Goal: Share content

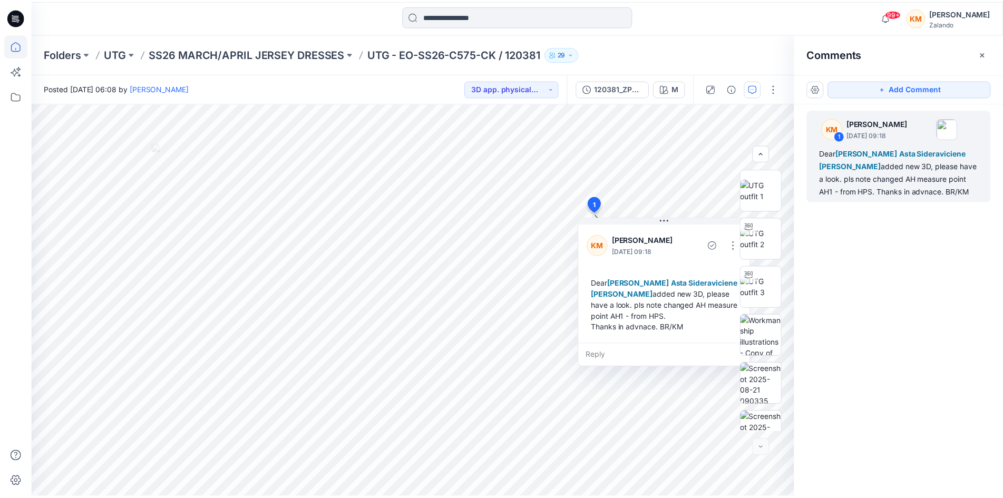
scroll to position [70, 0]
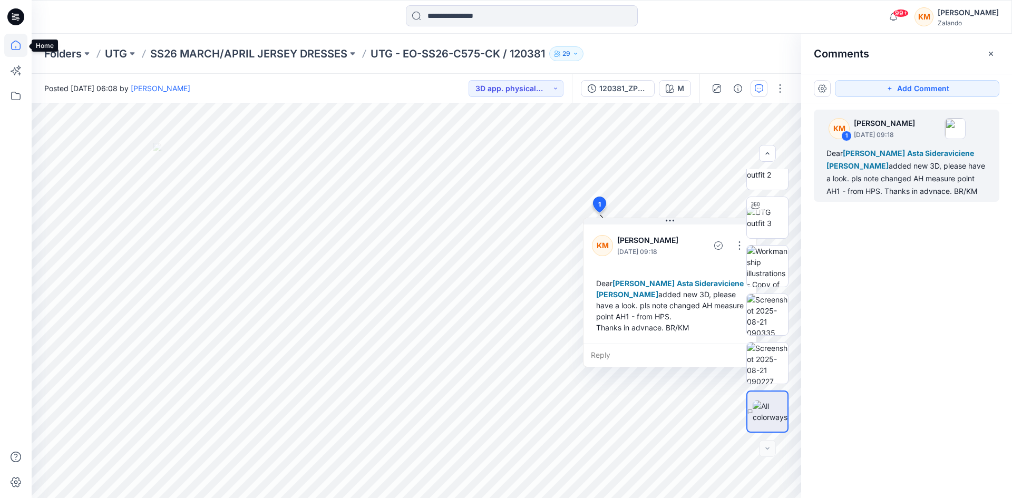
click at [16, 43] on icon at bounding box center [15, 45] width 23 height 23
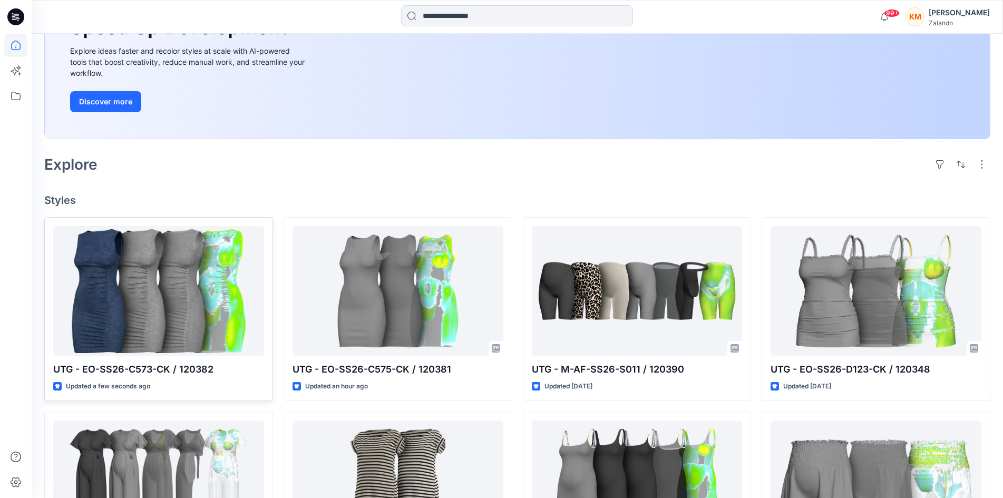
scroll to position [158, 0]
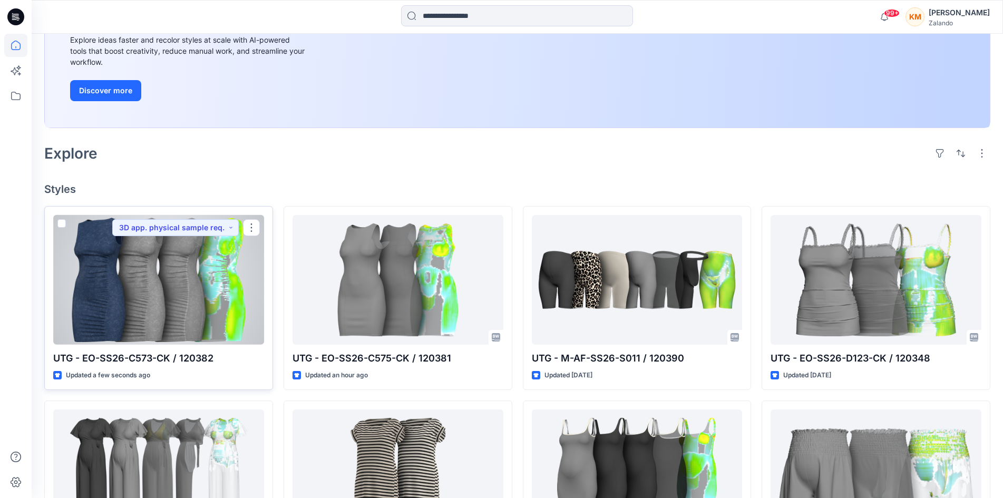
click at [171, 285] on div at bounding box center [158, 280] width 211 height 130
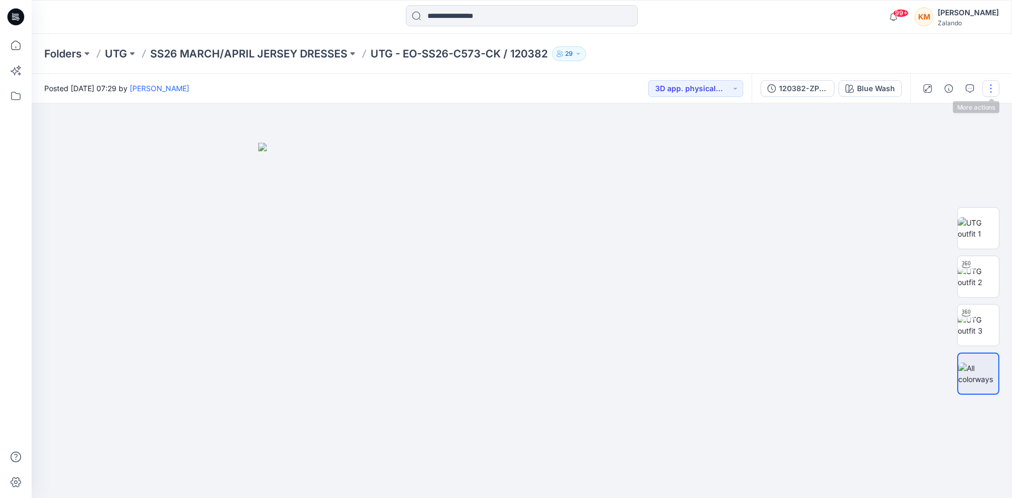
click at [990, 90] on button "button" at bounding box center [990, 88] width 17 height 17
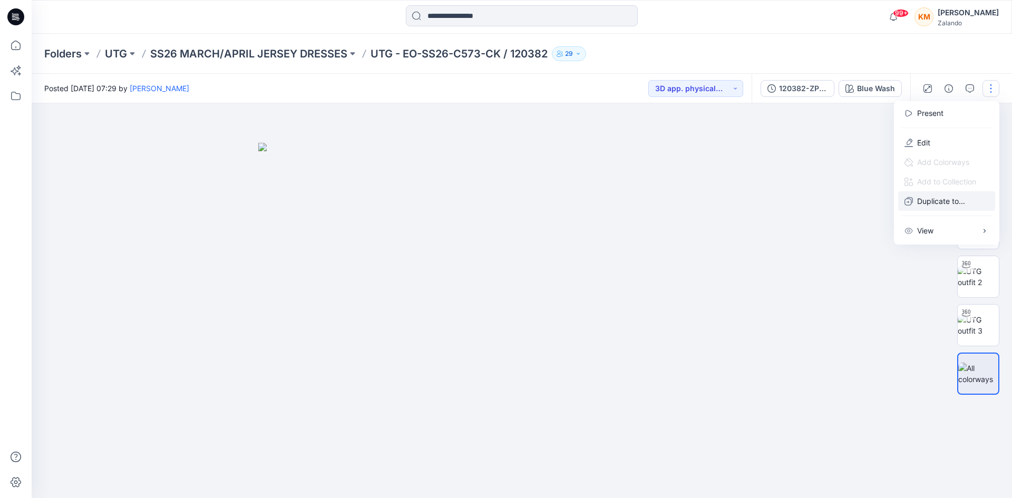
click at [928, 199] on p "Duplicate to..." at bounding box center [941, 201] width 48 height 11
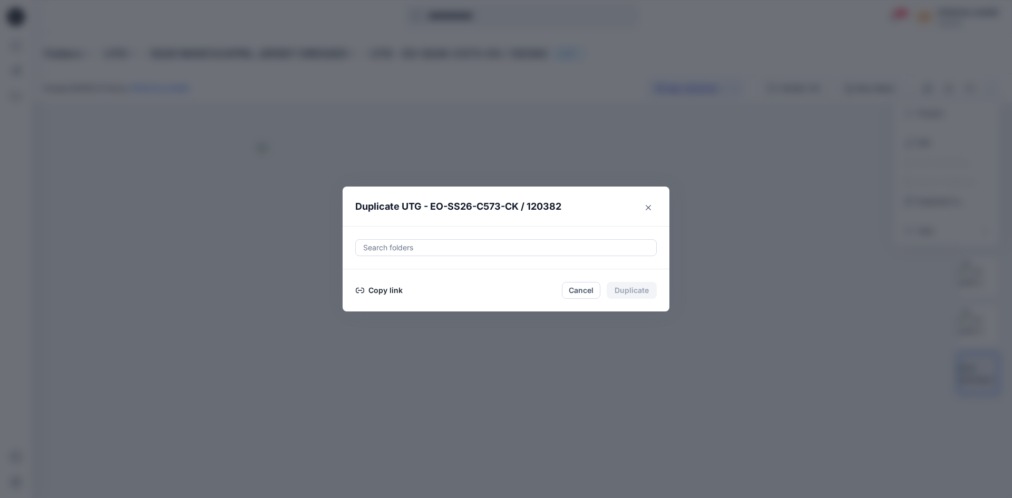
click at [384, 290] on button "Copy link" at bounding box center [379, 290] width 48 height 13
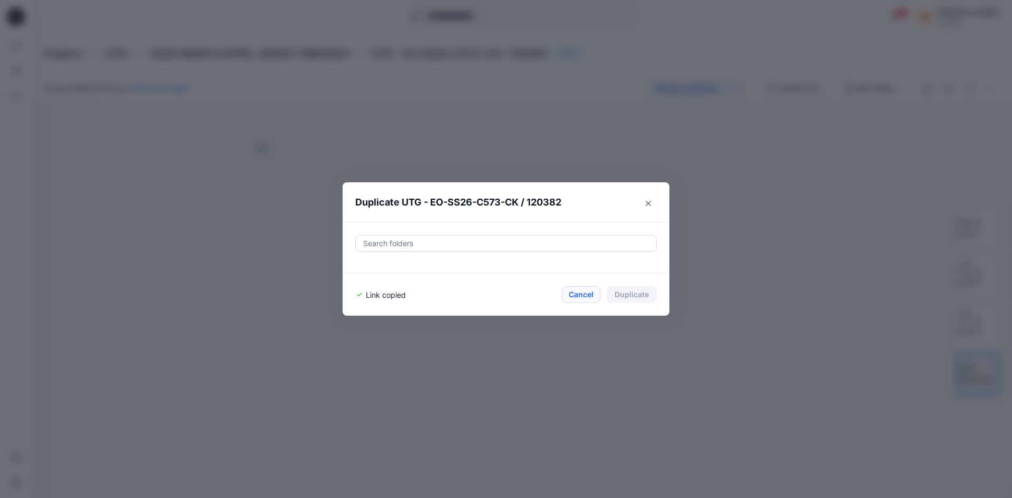
click at [586, 296] on button "Cancel" at bounding box center [581, 294] width 38 height 17
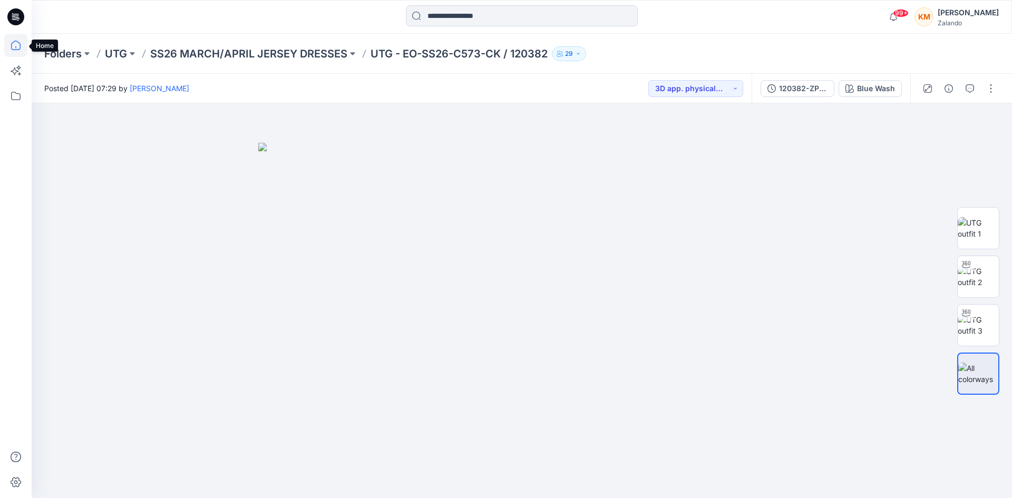
click at [13, 45] on icon at bounding box center [15, 45] width 23 height 23
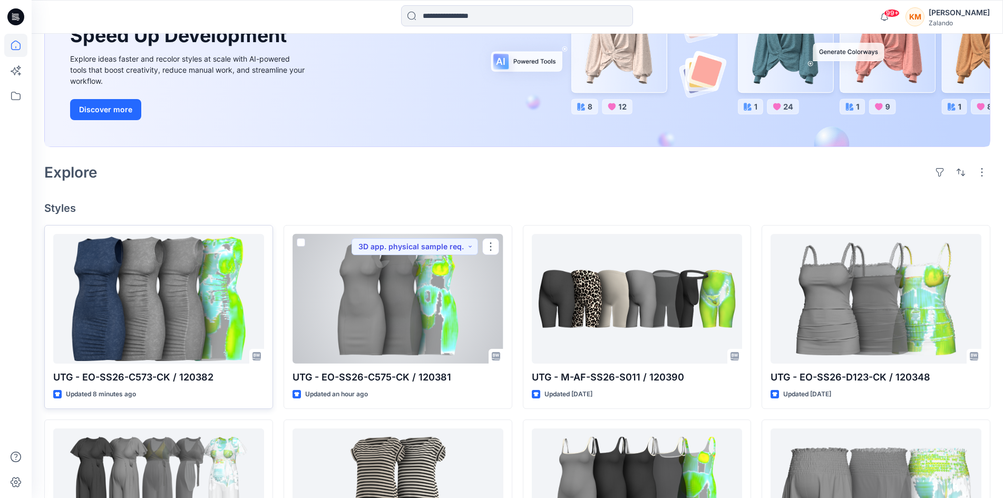
scroll to position [158, 0]
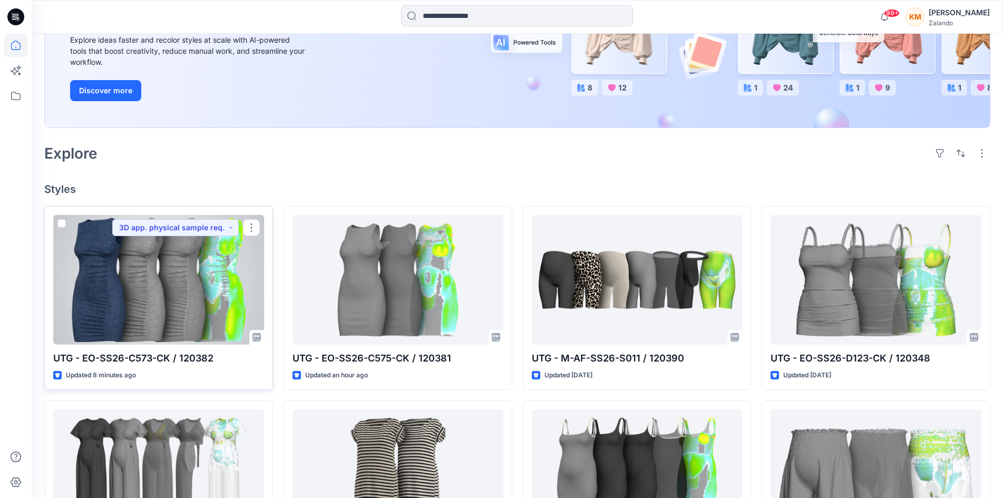
click at [174, 293] on div at bounding box center [158, 280] width 211 height 130
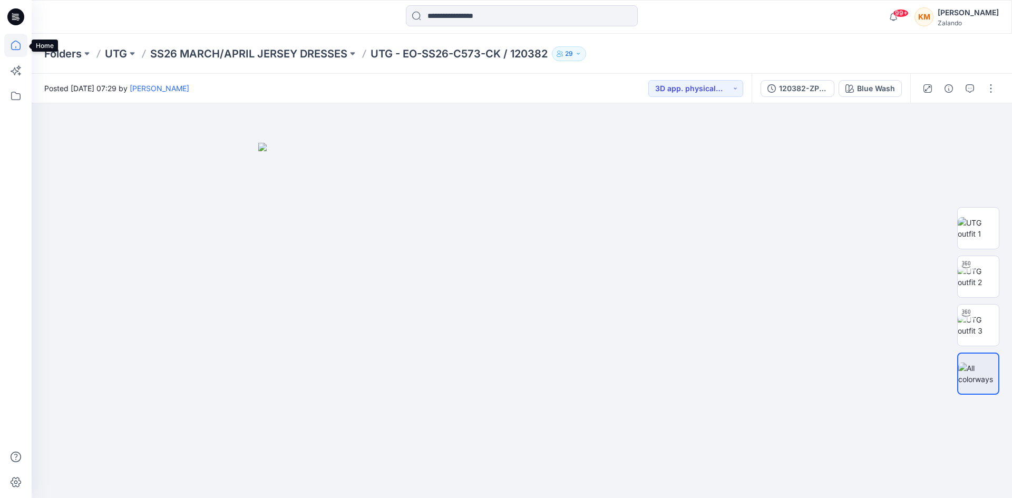
click at [14, 43] on icon at bounding box center [15, 45] width 23 height 23
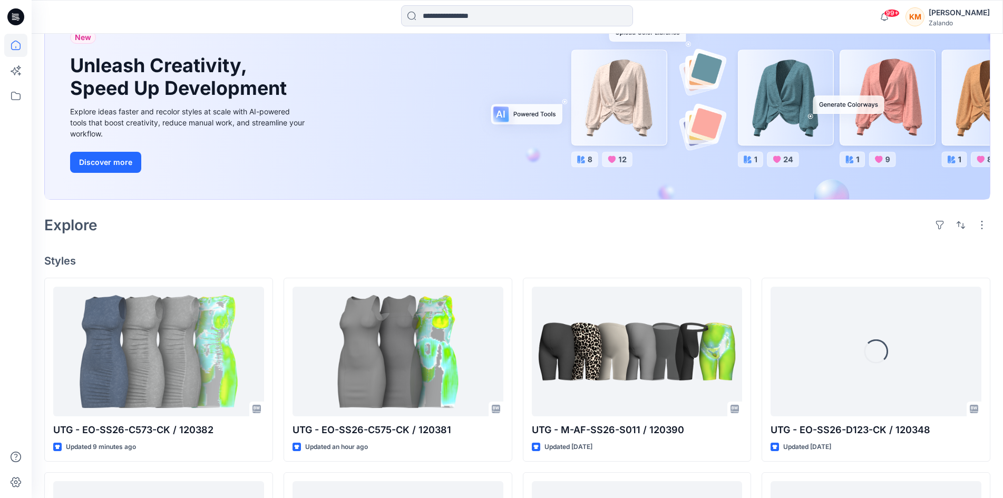
scroll to position [105, 0]
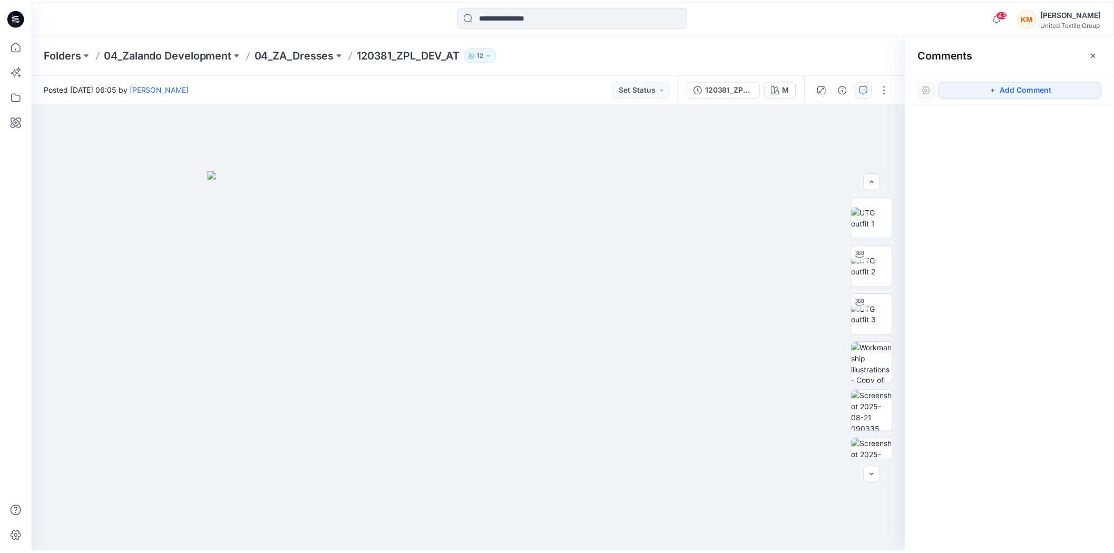
scroll to position [69, 0]
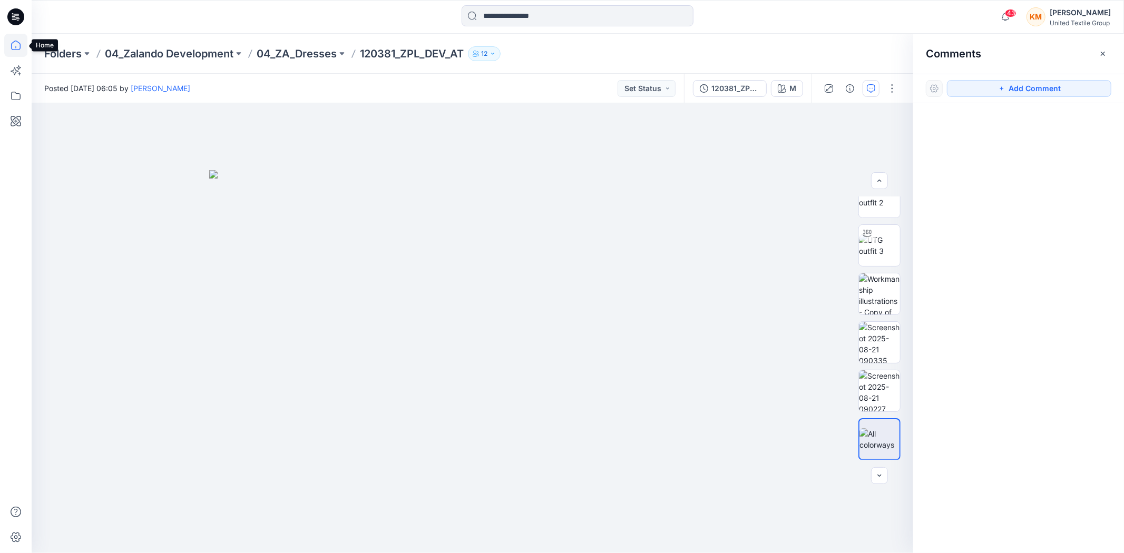
click at [15, 45] on icon at bounding box center [15, 45] width 23 height 23
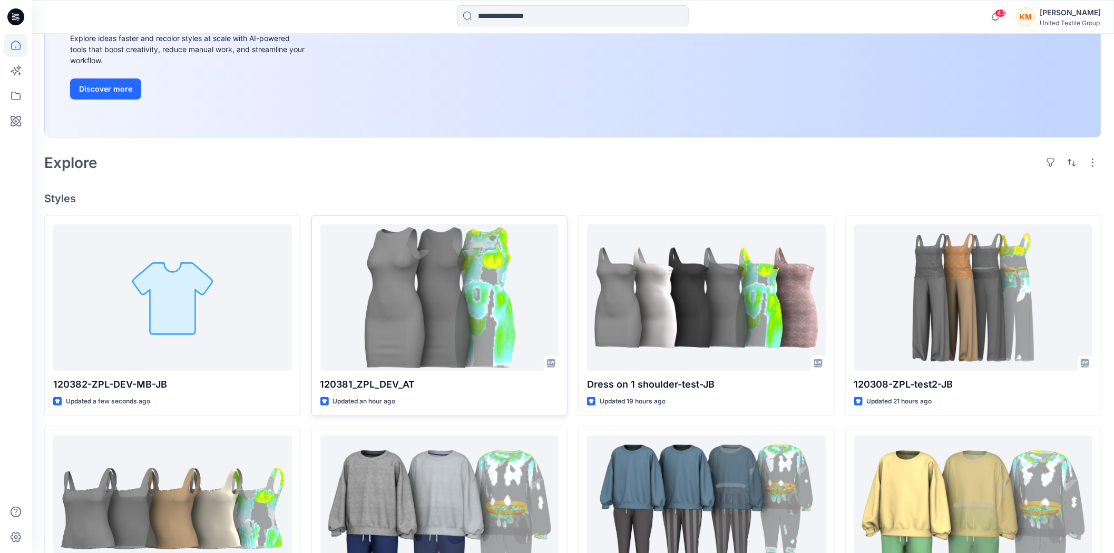
scroll to position [176, 0]
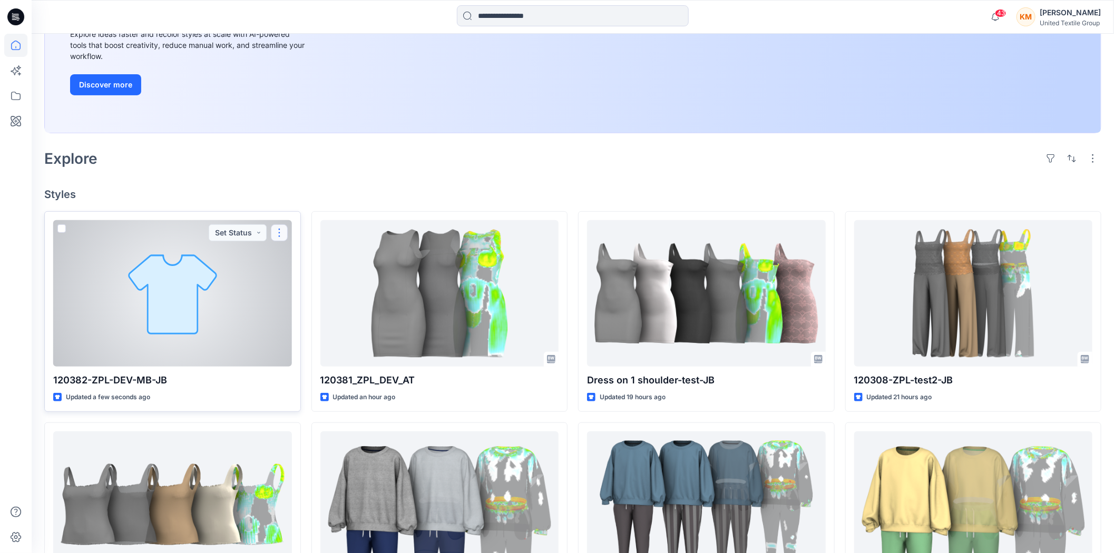
click at [277, 232] on button "button" at bounding box center [279, 233] width 17 height 17
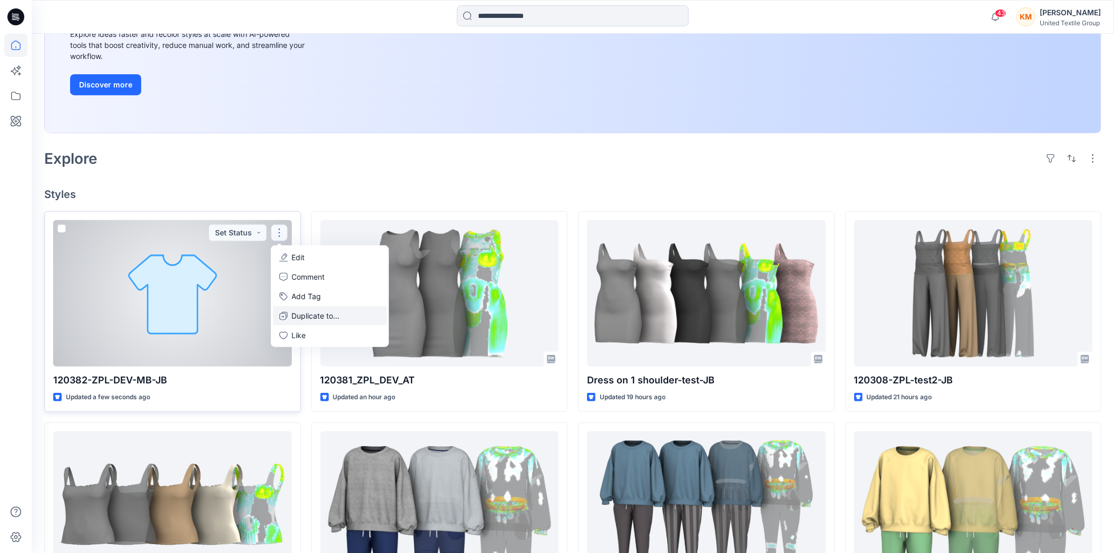
click at [301, 308] on button "Duplicate to..." at bounding box center [330, 316] width 114 height 20
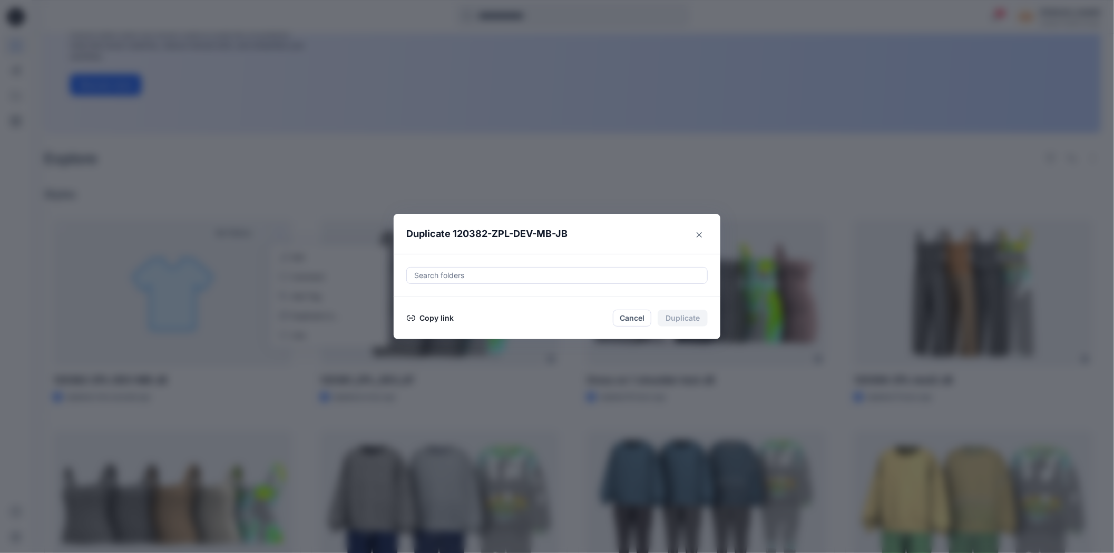
click at [446, 316] on button "Copy link" at bounding box center [430, 318] width 48 height 13
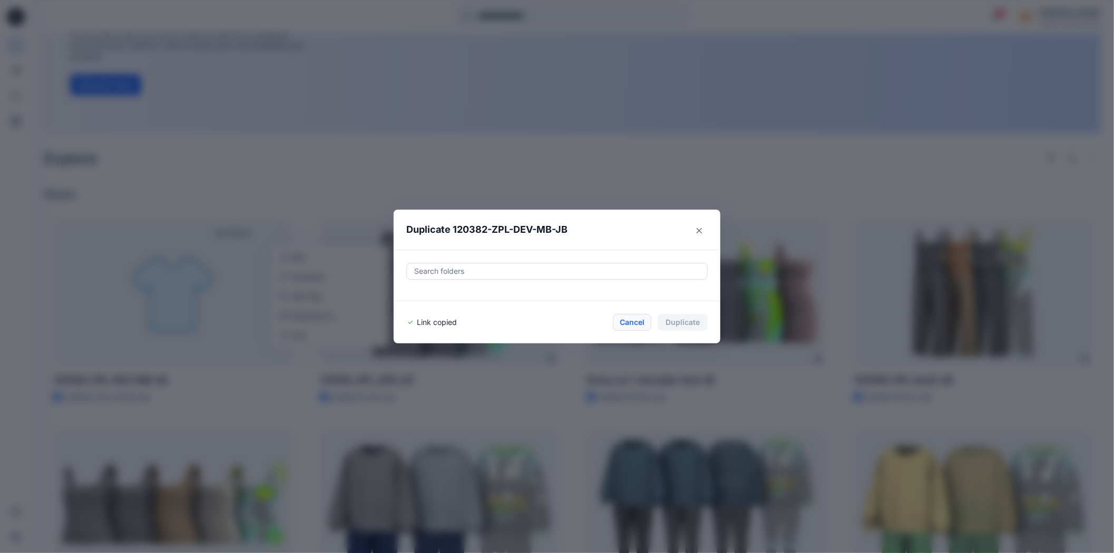
click at [639, 324] on button "Cancel" at bounding box center [632, 322] width 38 height 17
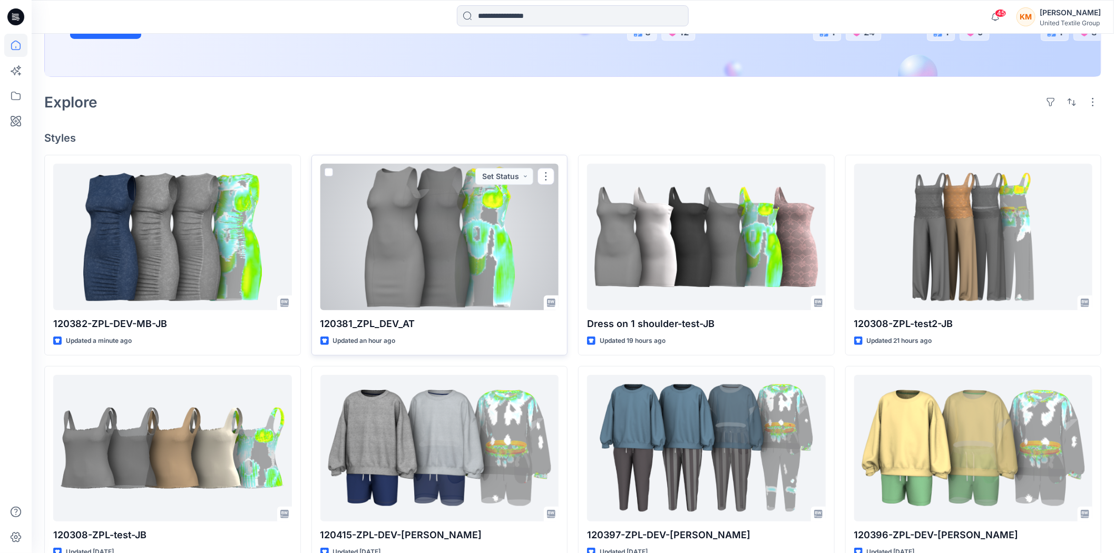
scroll to position [234, 0]
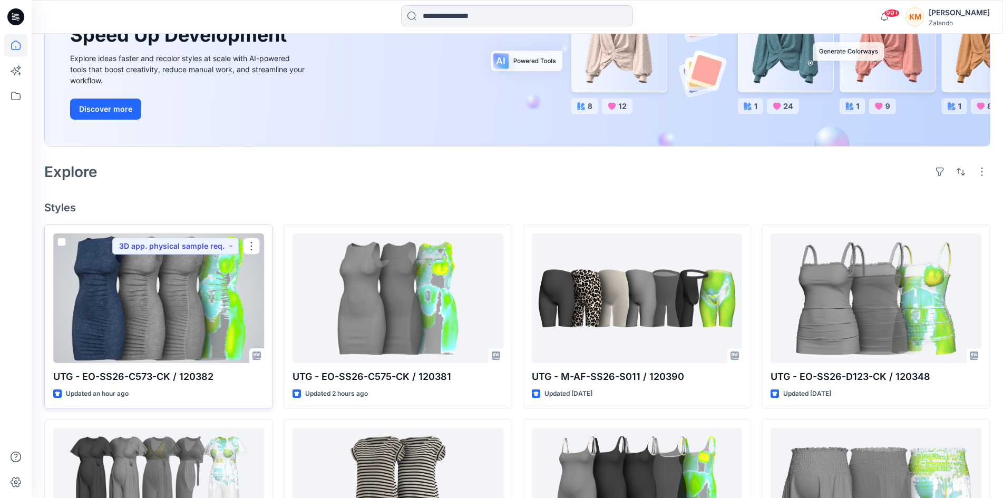
scroll to position [158, 0]
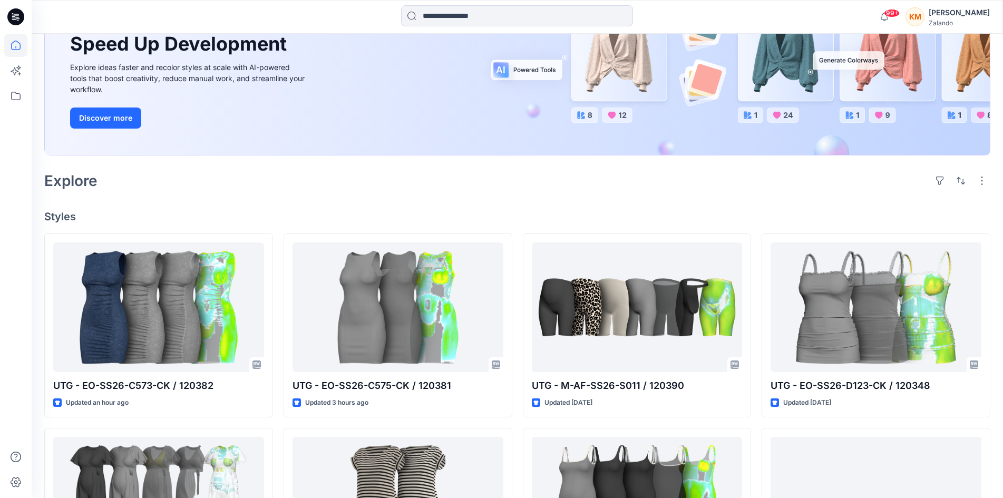
scroll to position [158, 0]
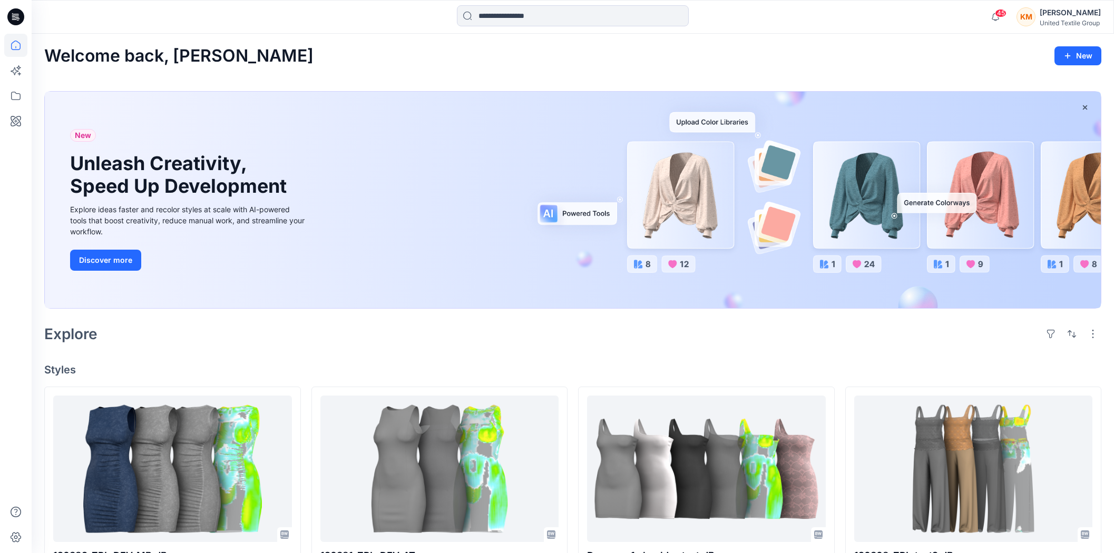
scroll to position [234, 0]
